Goal: Task Accomplishment & Management: Complete application form

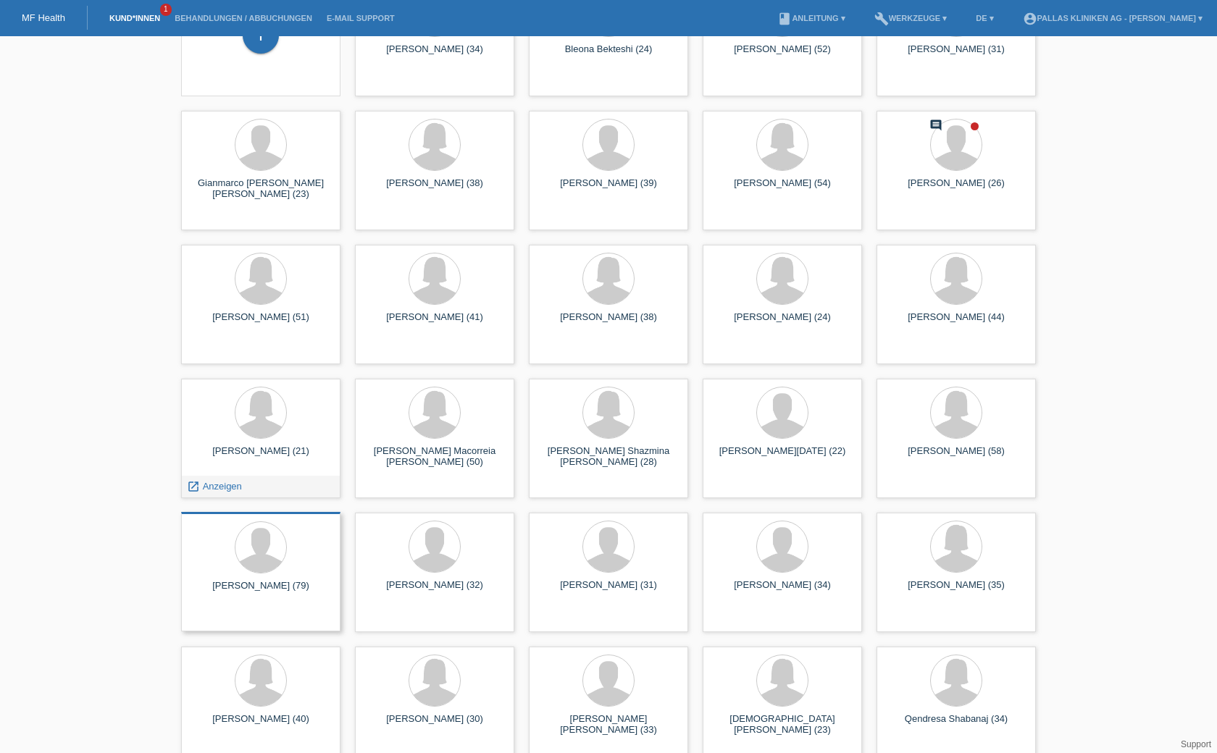
scroll to position [145, 0]
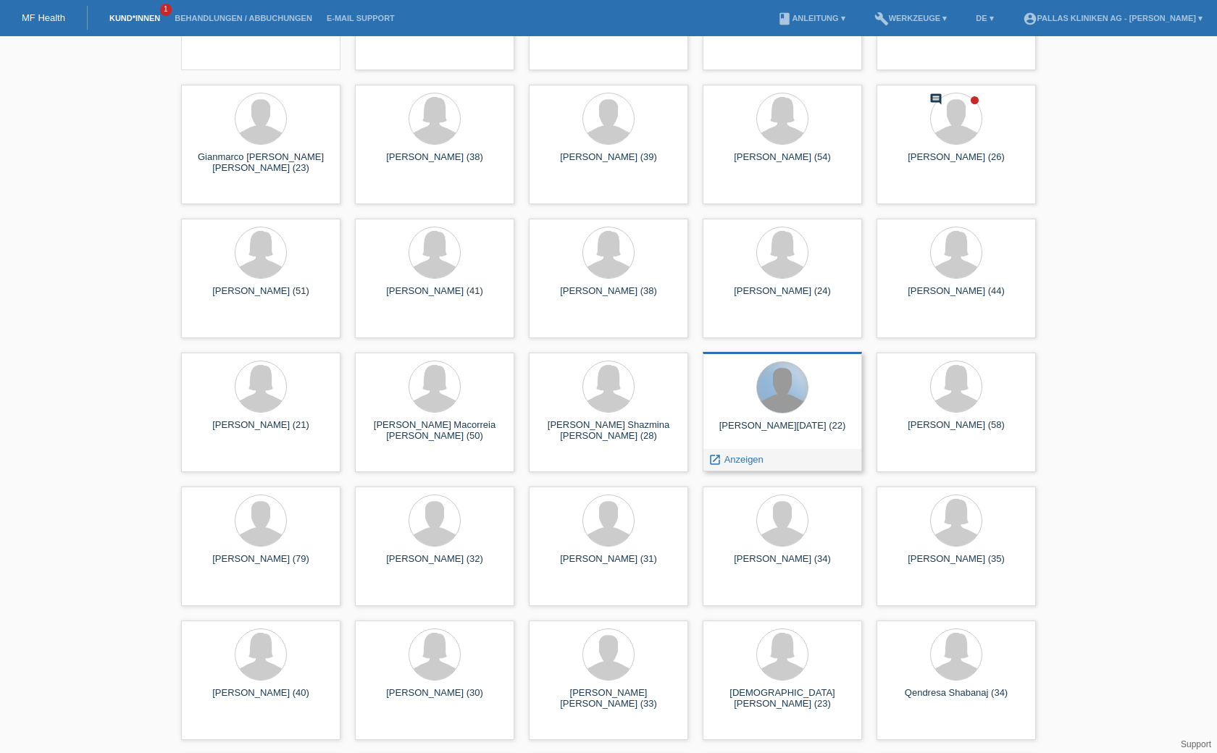
click at [803, 401] on div at bounding box center [782, 387] width 51 height 51
click at [171, 11] on li "Behandlungen / Abbuchungen" at bounding box center [243, 18] width 152 height 37
click at [158, 14] on link "Kund*innen" at bounding box center [134, 18] width 65 height 9
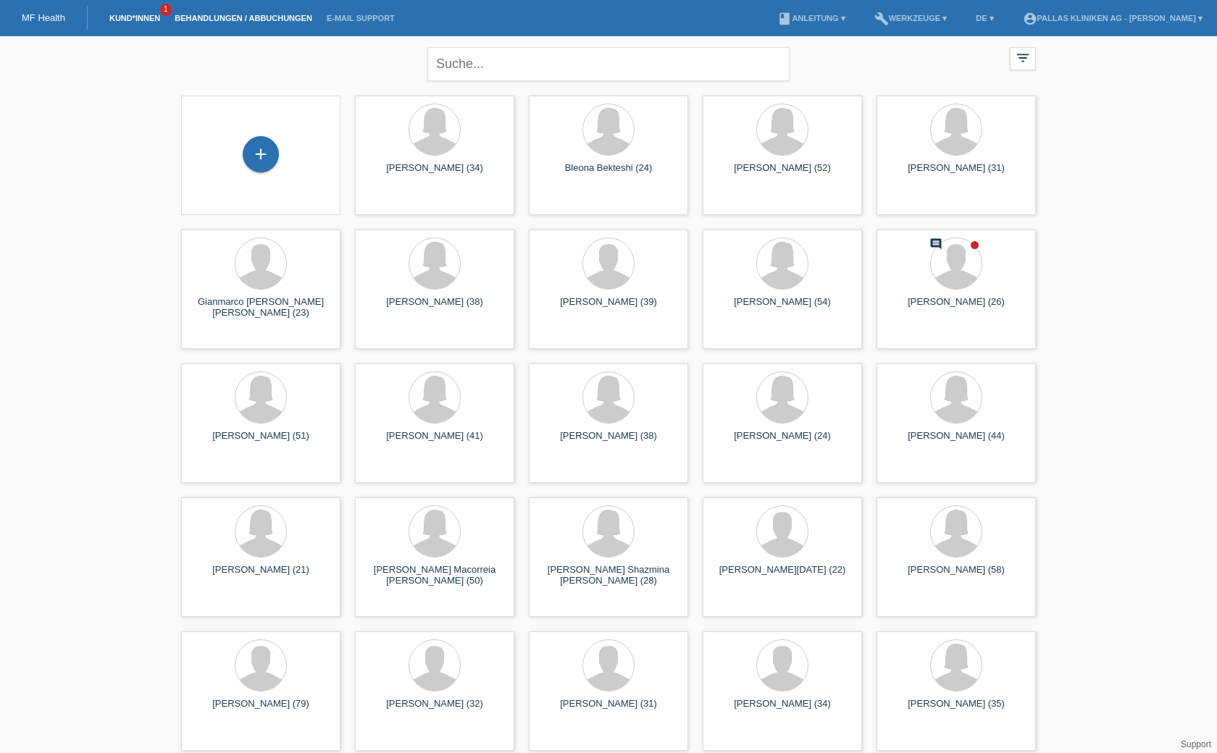
click at [272, 17] on link "Behandlungen / Abbuchungen" at bounding box center [243, 18] width 152 height 9
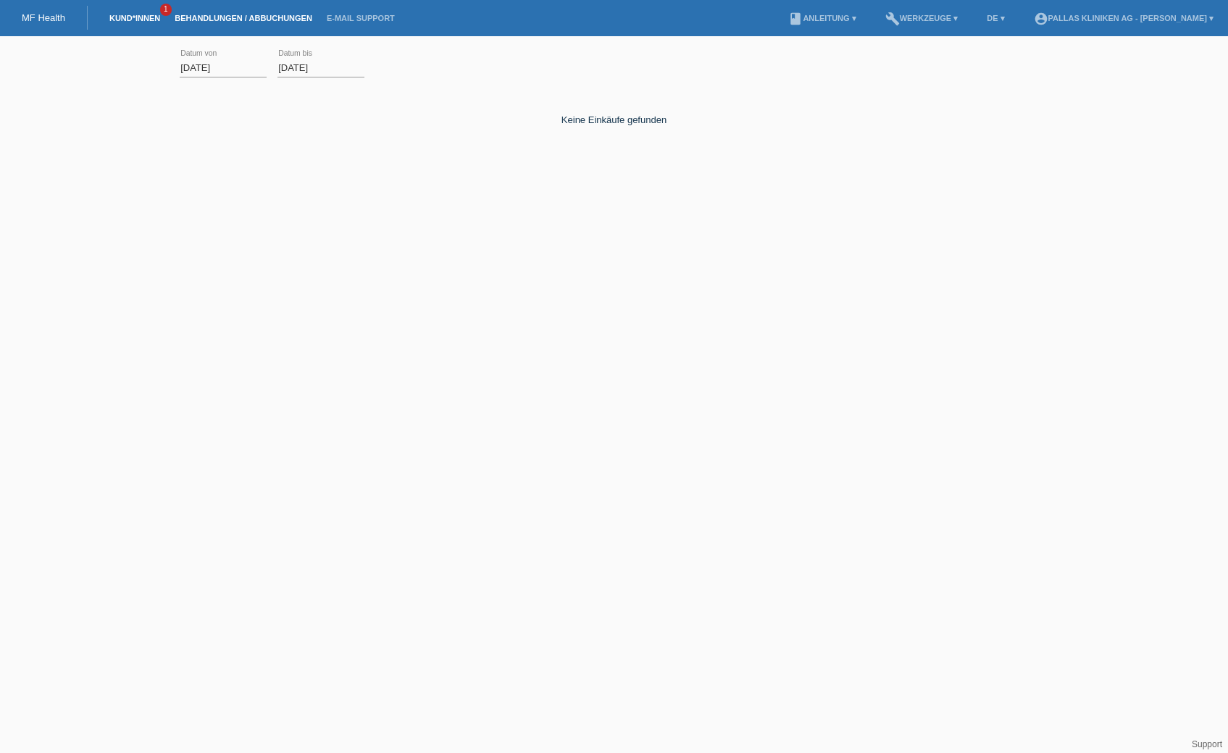
click at [133, 17] on link "Kund*innen" at bounding box center [134, 18] width 65 height 9
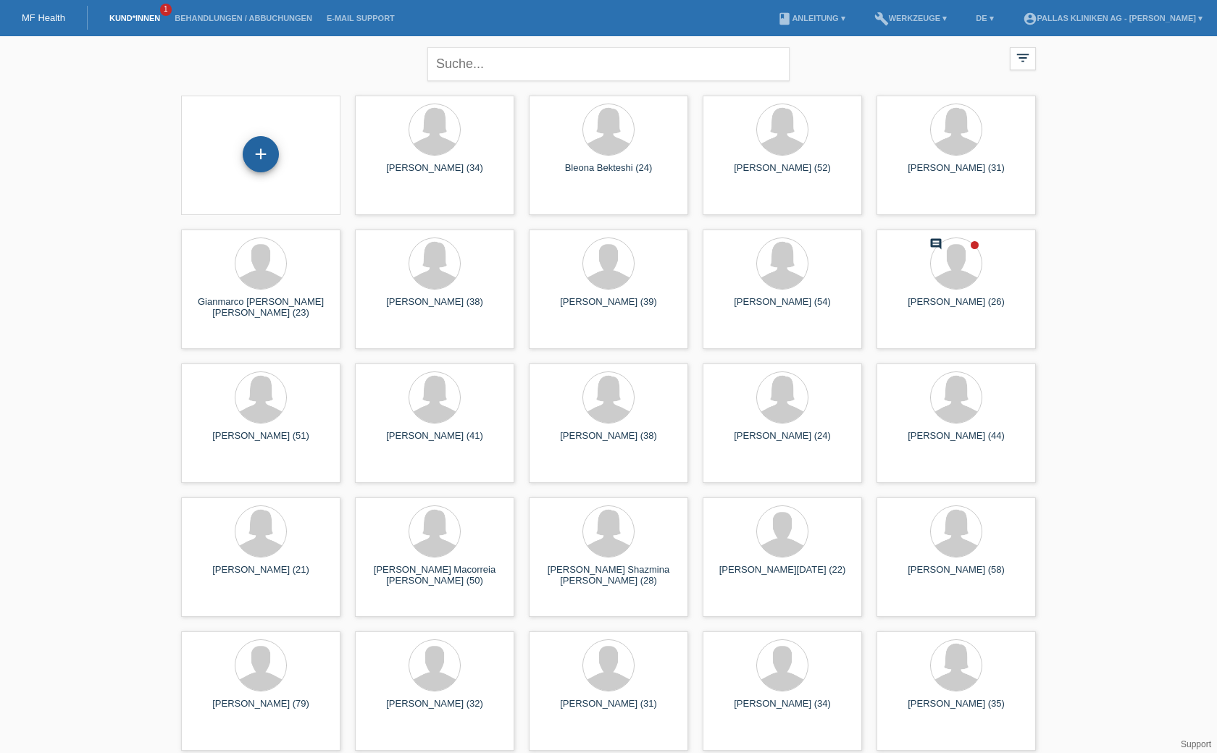
click at [271, 155] on div "+" at bounding box center [261, 154] width 36 height 36
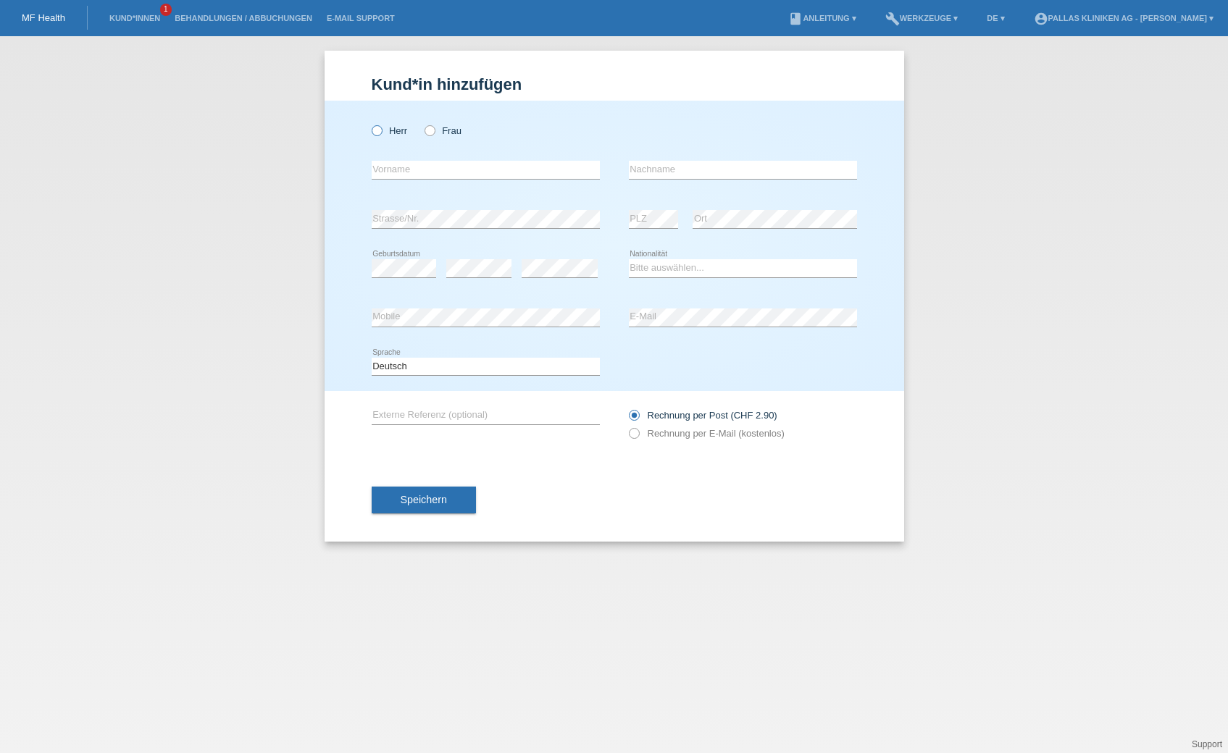
click at [369, 123] on icon at bounding box center [369, 123] width 0 height 0
click at [377, 133] on input "Herr" at bounding box center [376, 129] width 9 height 9
radio input "true"
click at [703, 269] on select "Bitte auswählen... Schweiz Deutschland Liechtenstein Österreich ------------ Af…" at bounding box center [743, 267] width 228 height 17
click at [1065, 315] on div "Kund*in hinzufügen Kunde hinzufügen Kundin hinzufügen Herr Frau error Vorname e…" at bounding box center [614, 394] width 1228 height 717
